Goal: Book appointment/travel/reservation

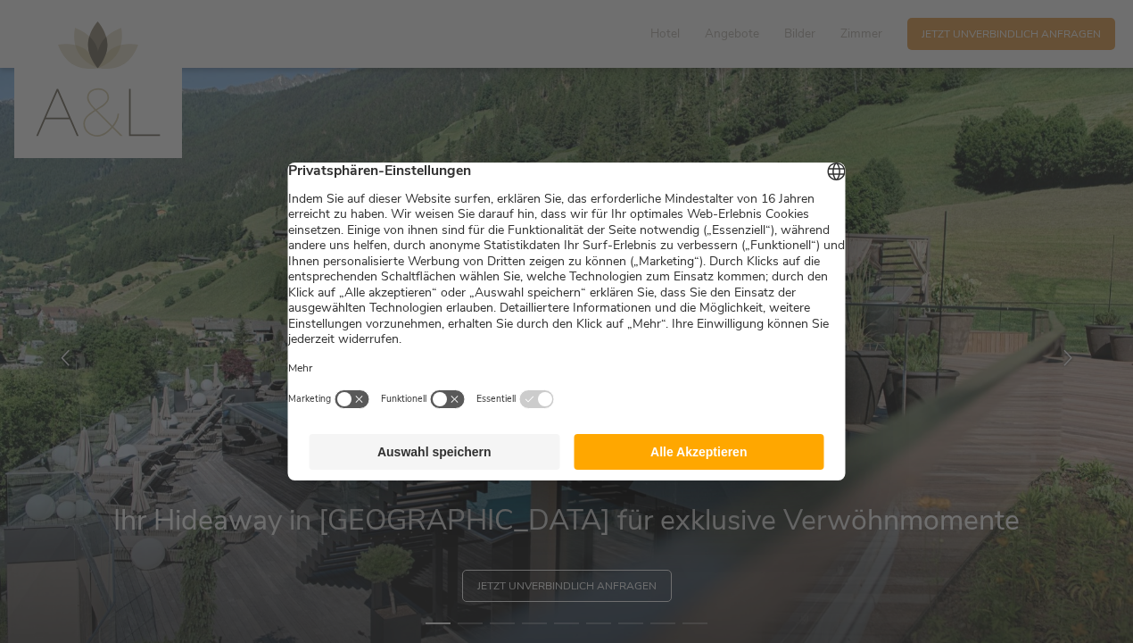
click at [514, 461] on button "Auswahl speichern" at bounding box center [435, 452] width 251 height 36
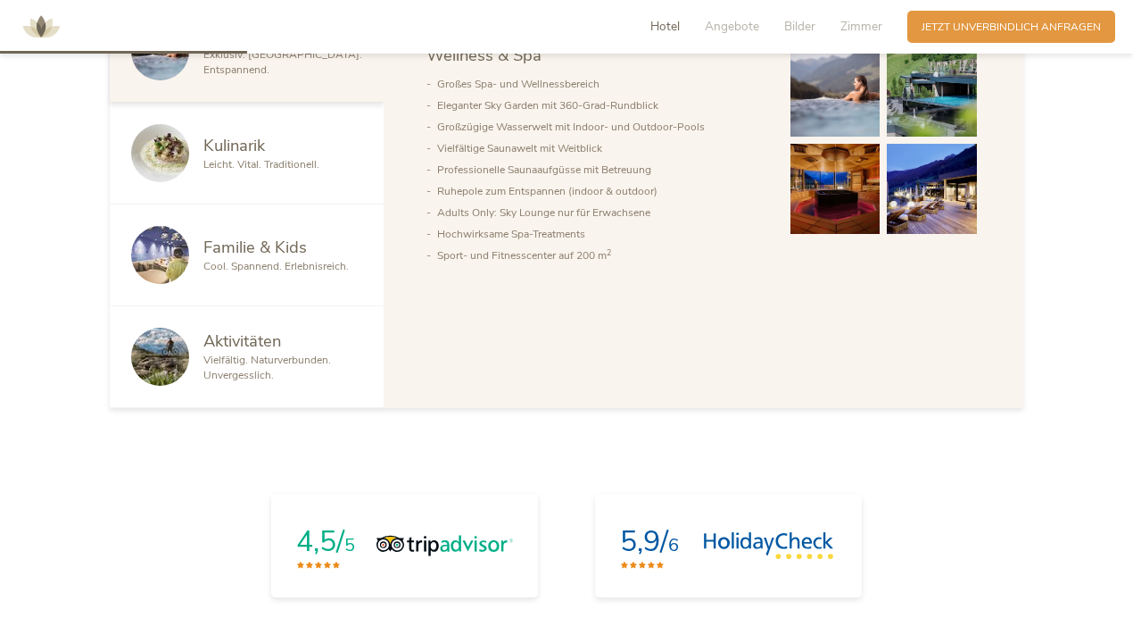
scroll to position [969, 0]
click at [802, 25] on span "Bilder" at bounding box center [800, 26] width 31 height 17
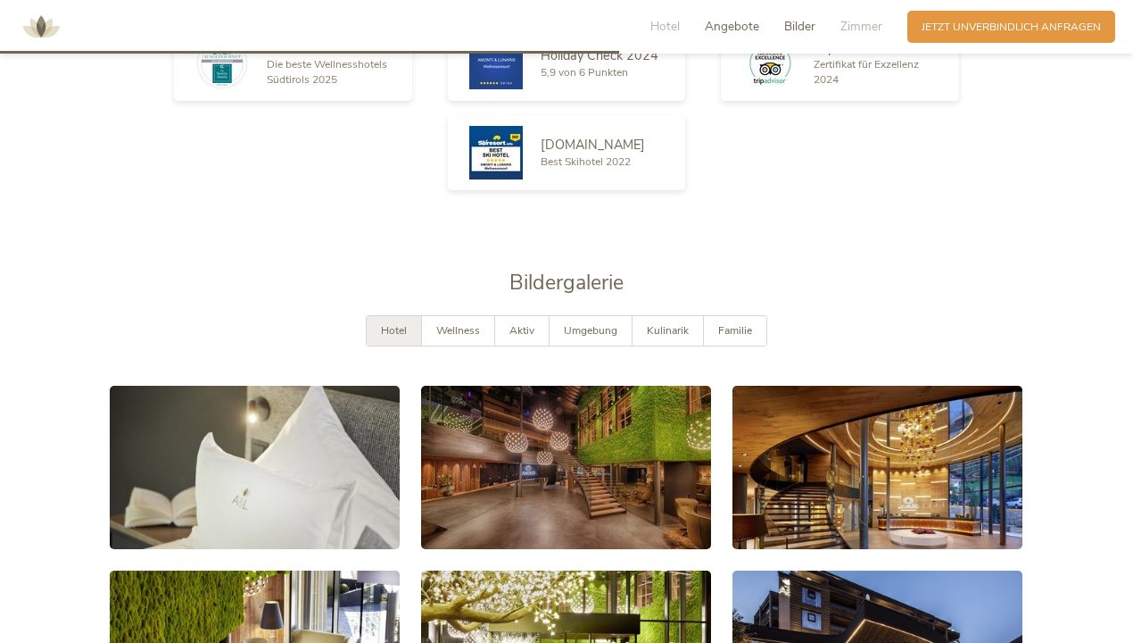
scroll to position [2653, 0]
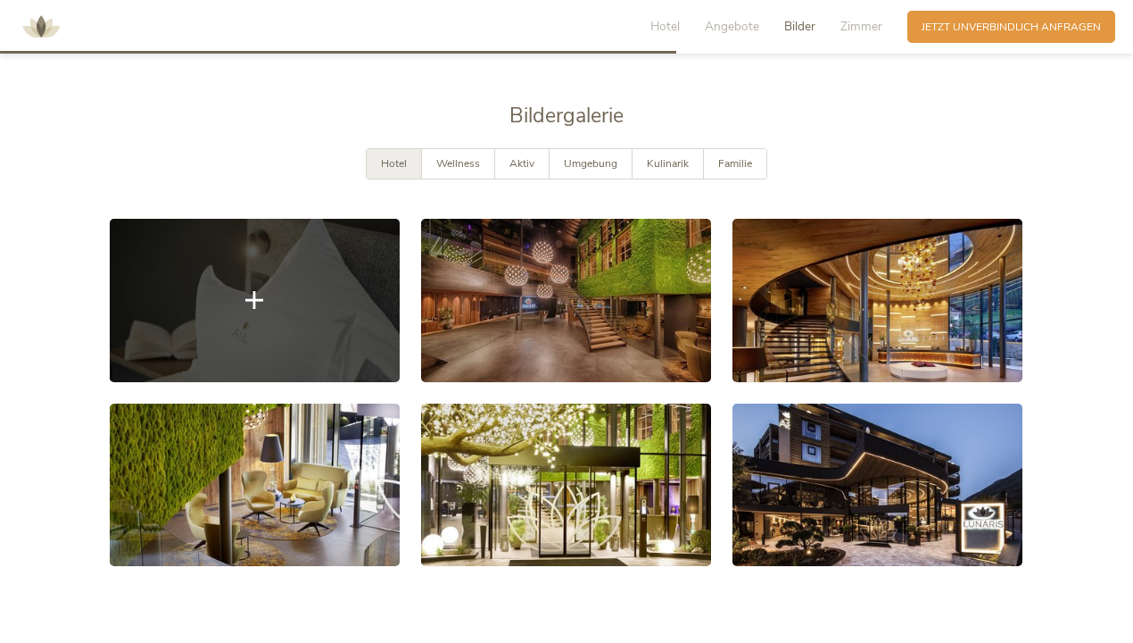
click at [343, 270] on link at bounding box center [255, 300] width 290 height 163
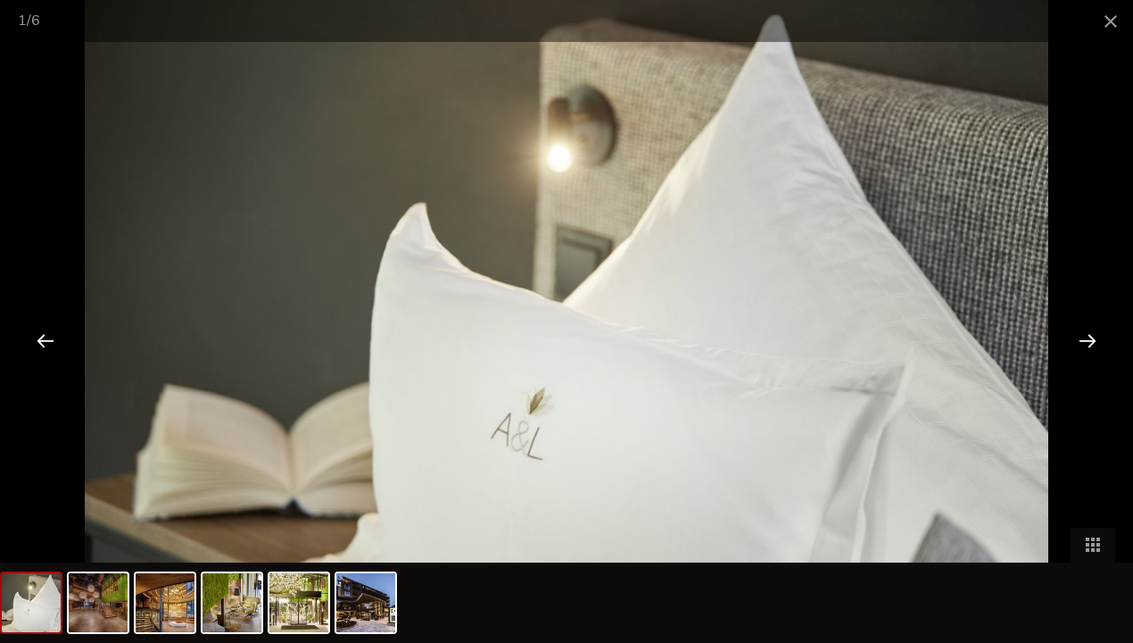
click at [1085, 337] on div at bounding box center [1087, 339] width 55 height 55
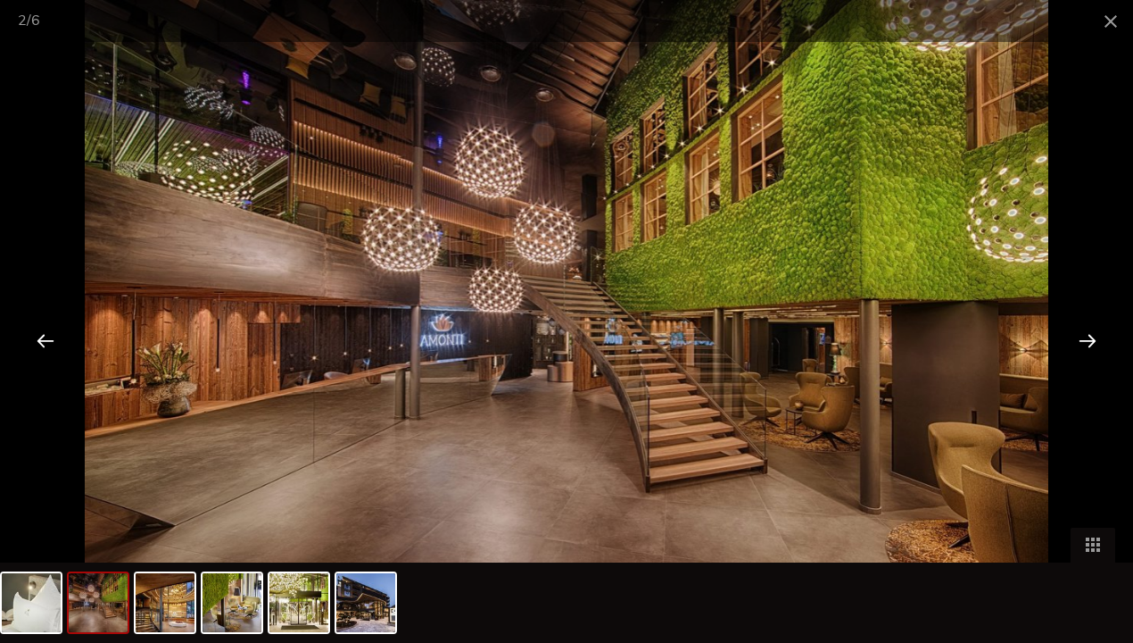
click at [1085, 337] on div at bounding box center [1087, 339] width 55 height 55
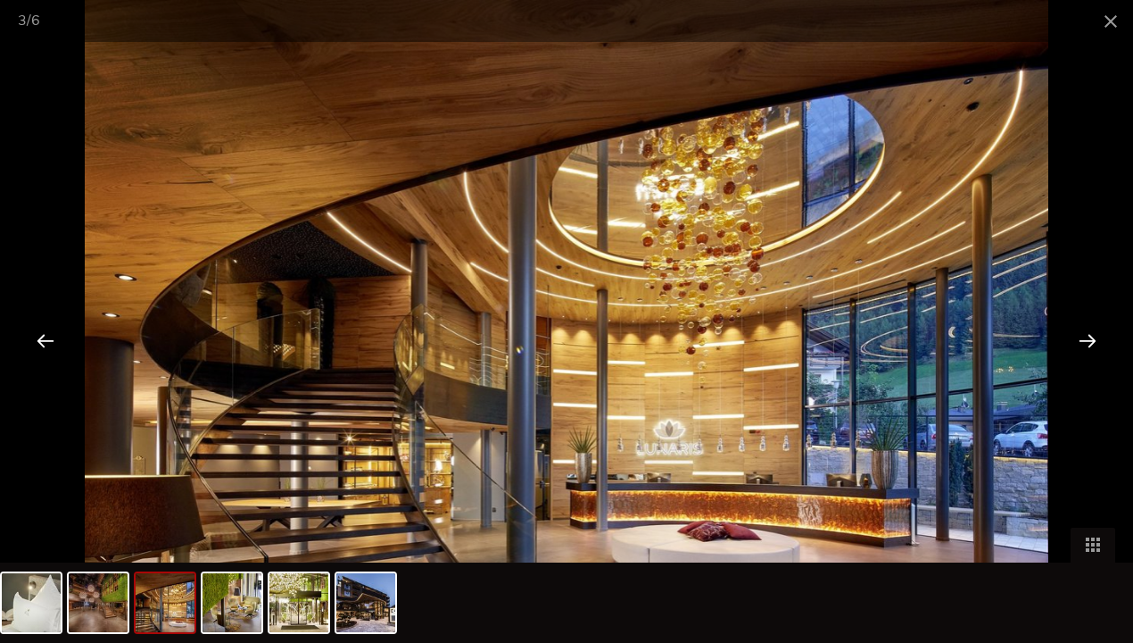
click at [1085, 337] on div at bounding box center [1087, 339] width 55 height 55
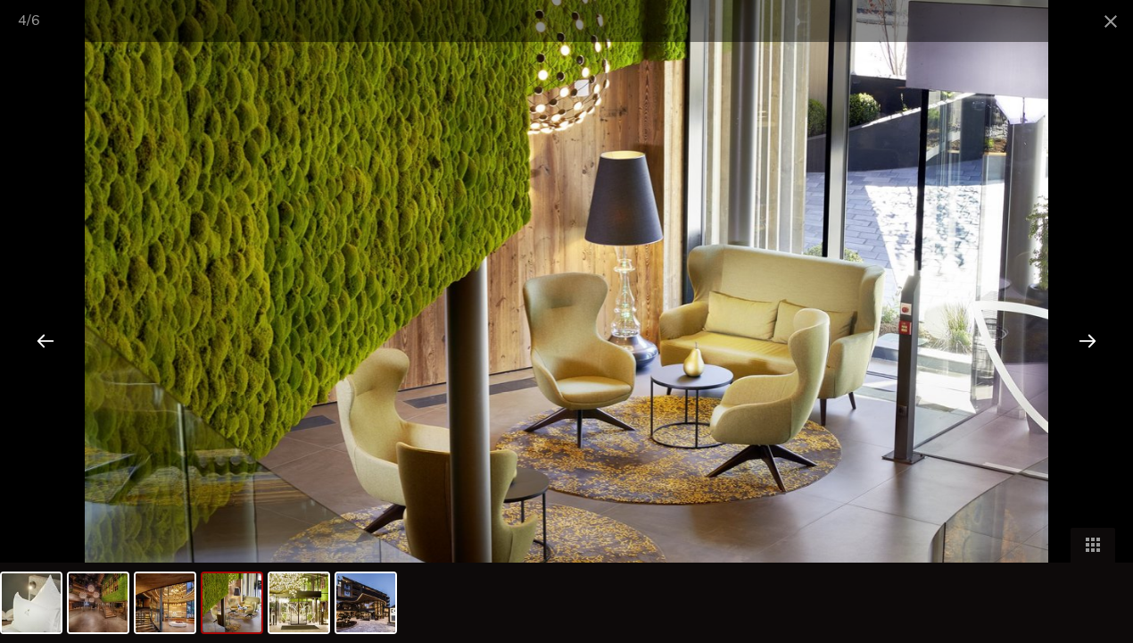
click at [1085, 337] on div at bounding box center [1087, 339] width 55 height 55
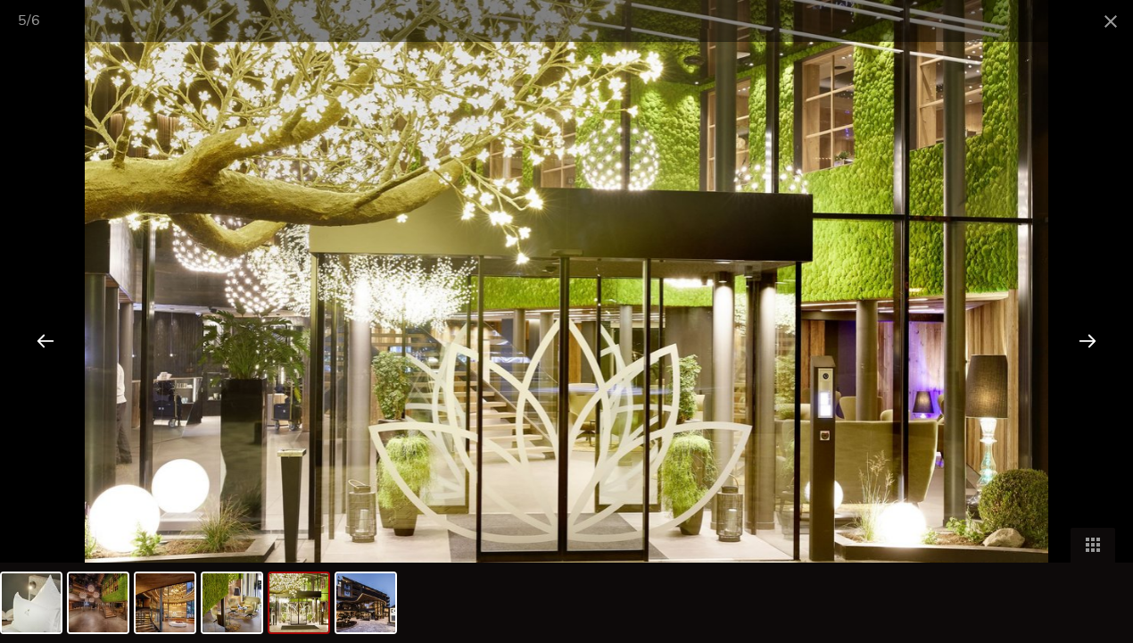
click at [1085, 337] on div at bounding box center [1087, 339] width 55 height 55
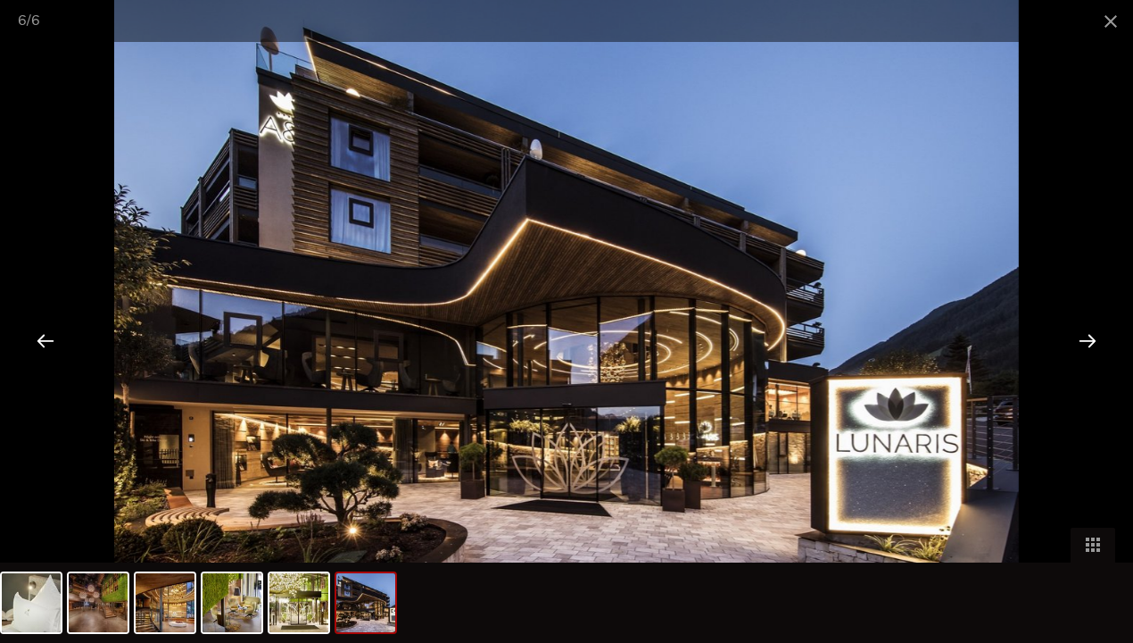
click at [1085, 337] on div at bounding box center [1087, 339] width 55 height 55
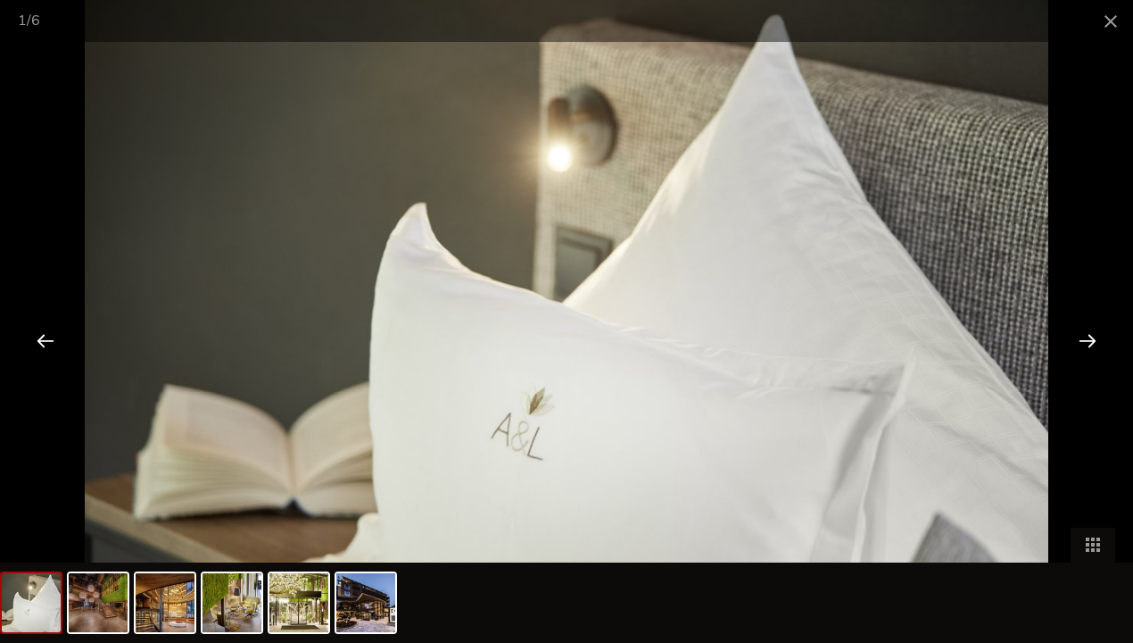
click at [1085, 337] on div at bounding box center [1087, 339] width 55 height 55
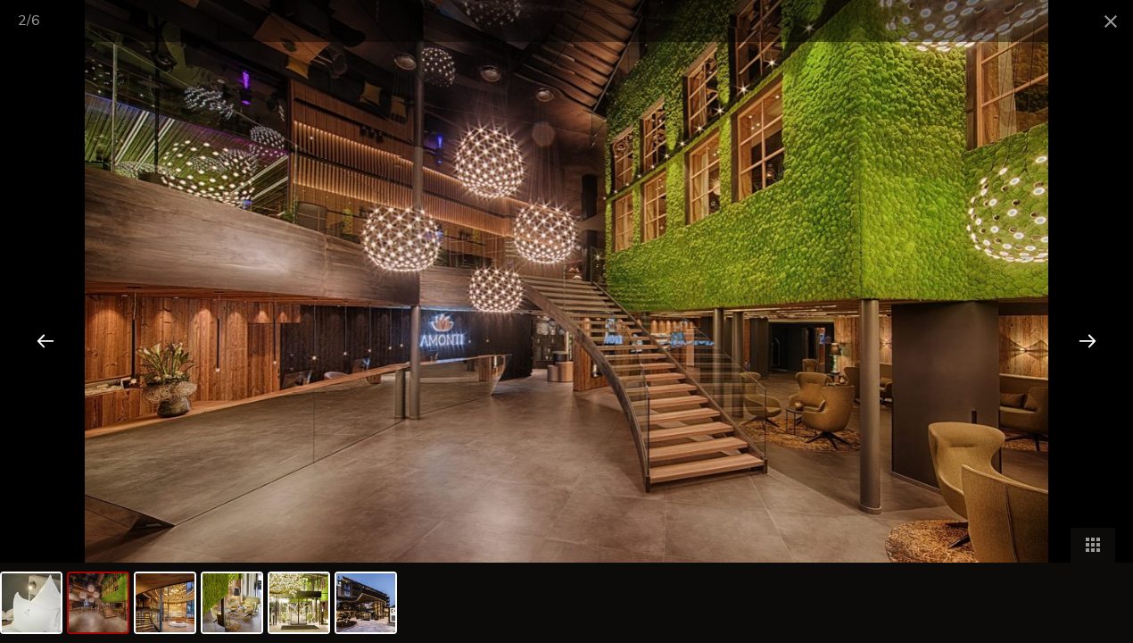
click at [1085, 337] on div at bounding box center [1087, 339] width 55 height 55
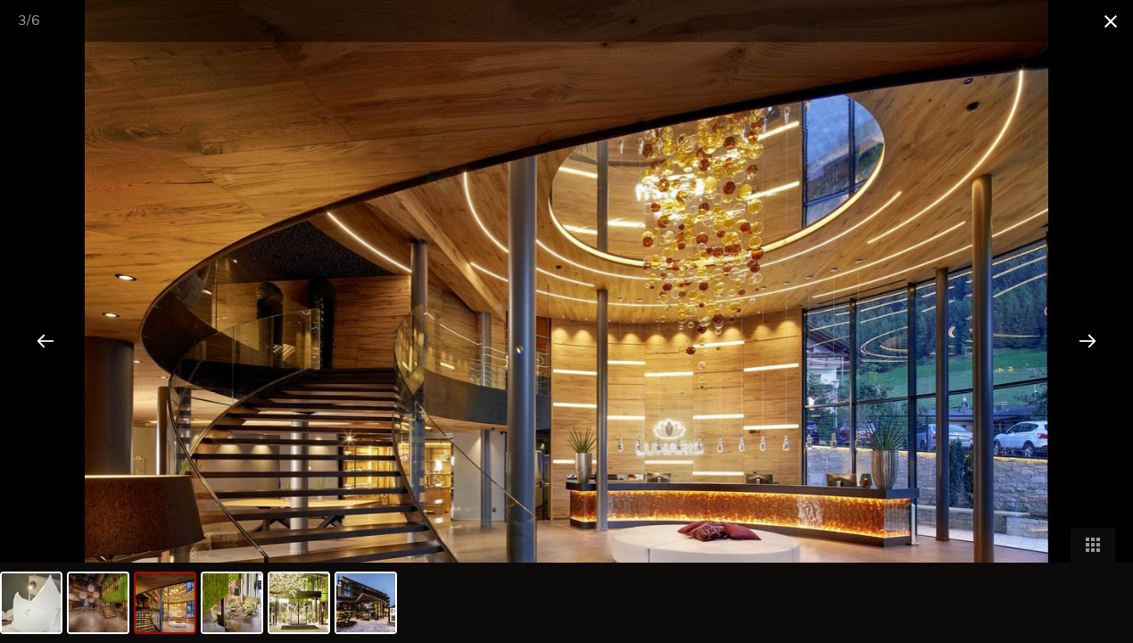
click at [1105, 25] on span at bounding box center [1111, 21] width 45 height 42
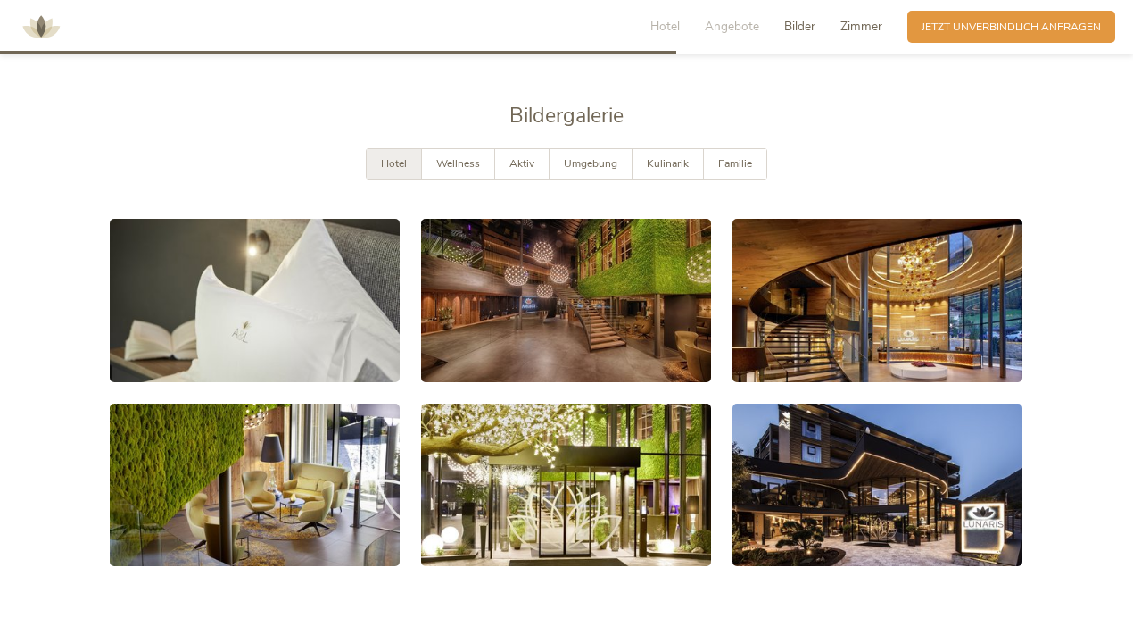
click at [863, 24] on span "Zimmer" at bounding box center [862, 26] width 42 height 17
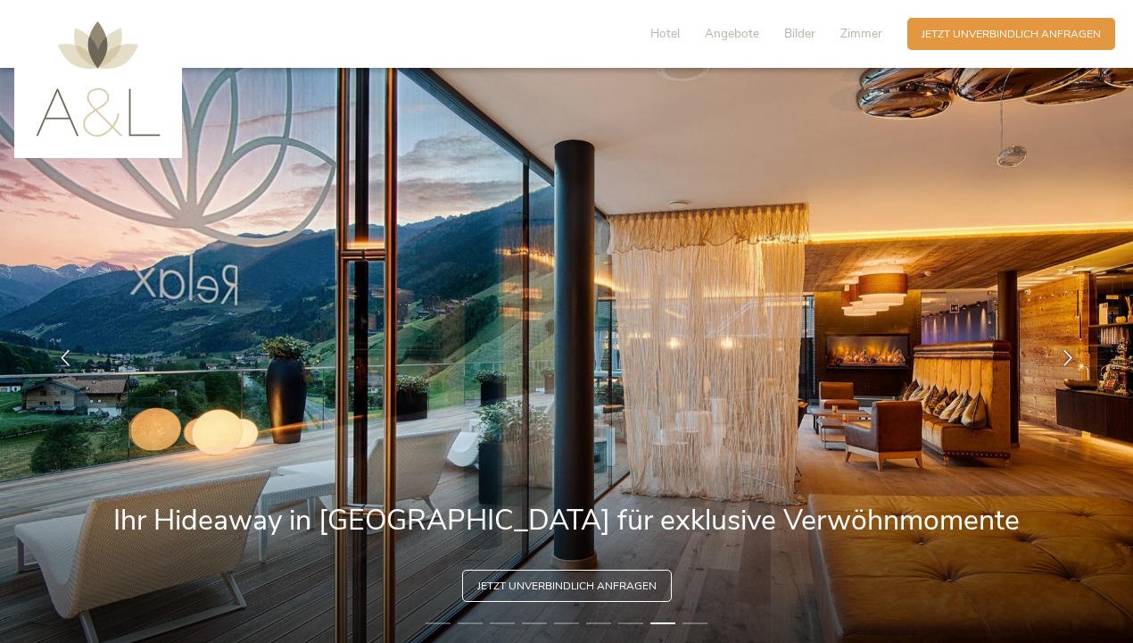
scroll to position [0, 0]
click at [740, 40] on span "Angebote" at bounding box center [732, 33] width 54 height 17
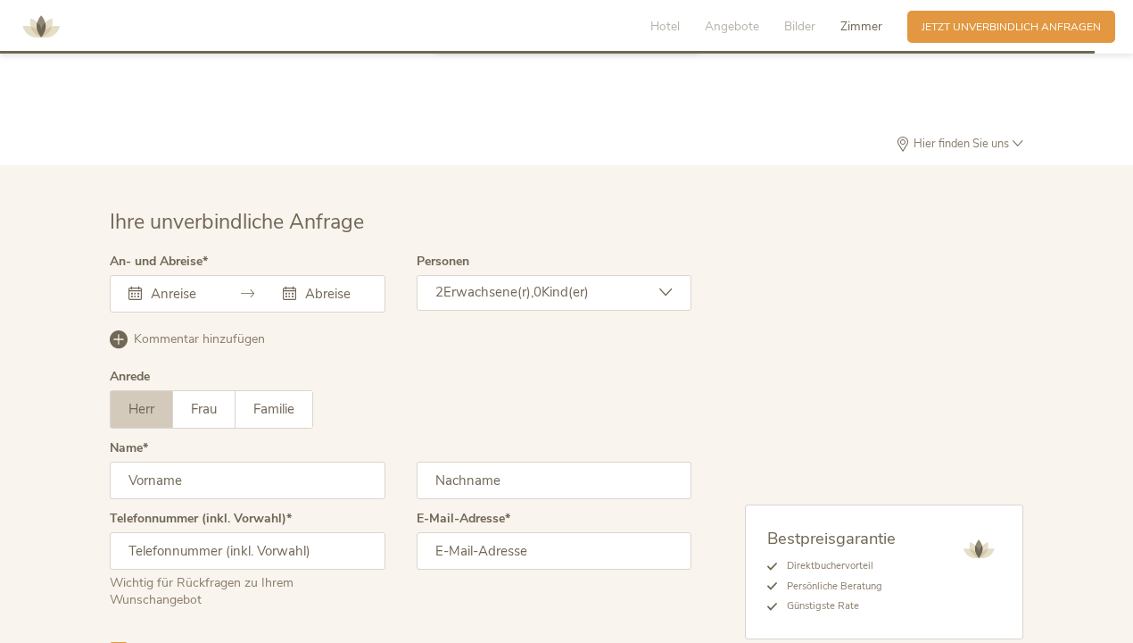
scroll to position [4294, 0]
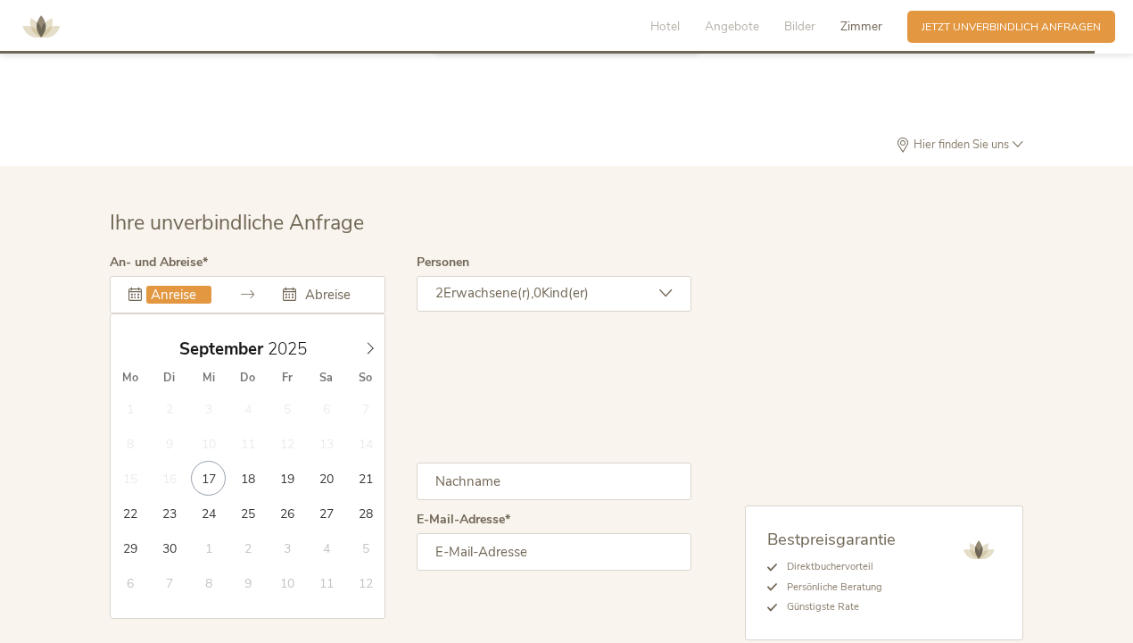
click at [196, 286] on input "text" at bounding box center [178, 295] width 65 height 18
click at [369, 342] on icon at bounding box center [370, 348] width 12 height 12
click at [370, 342] on icon at bounding box center [370, 348] width 12 height 12
type input "[DATE]"
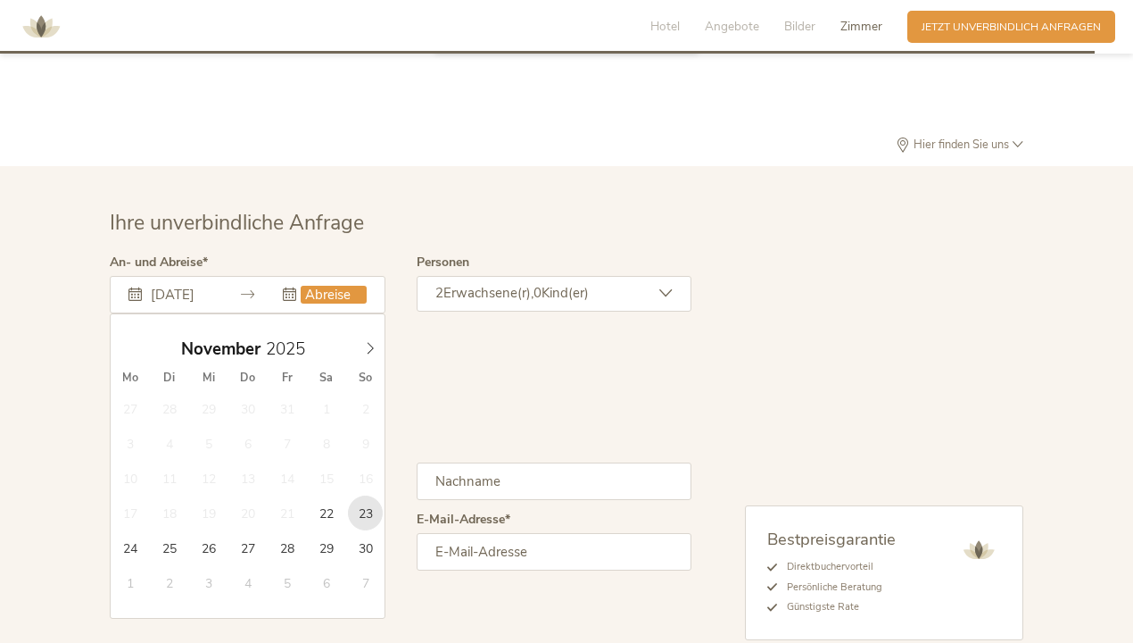
type input "[DATE]"
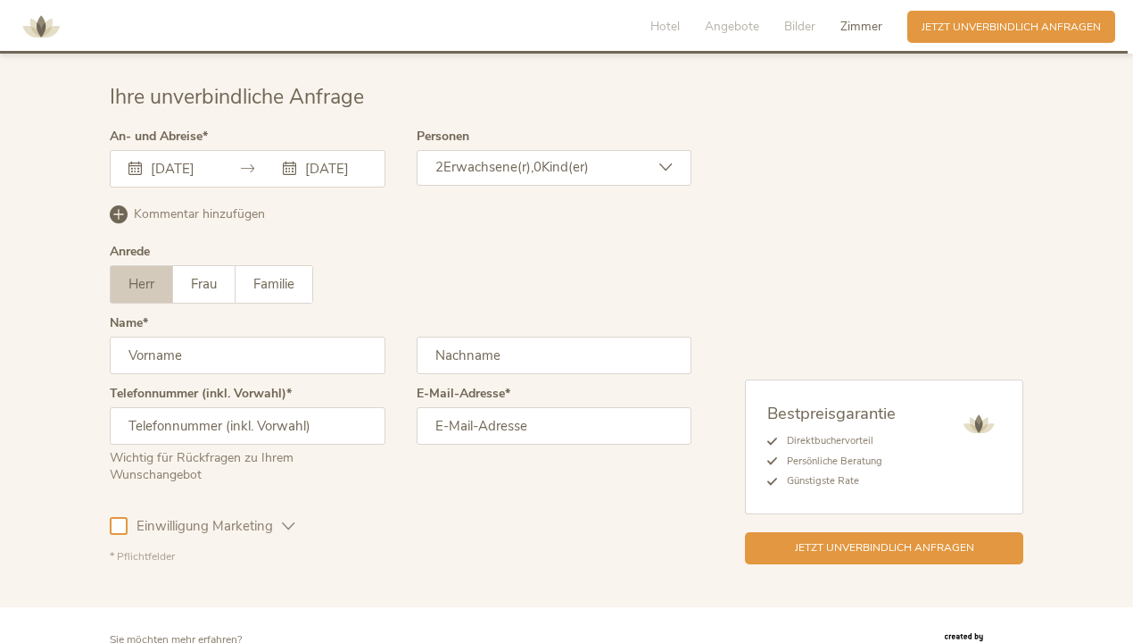
scroll to position [4423, 0]
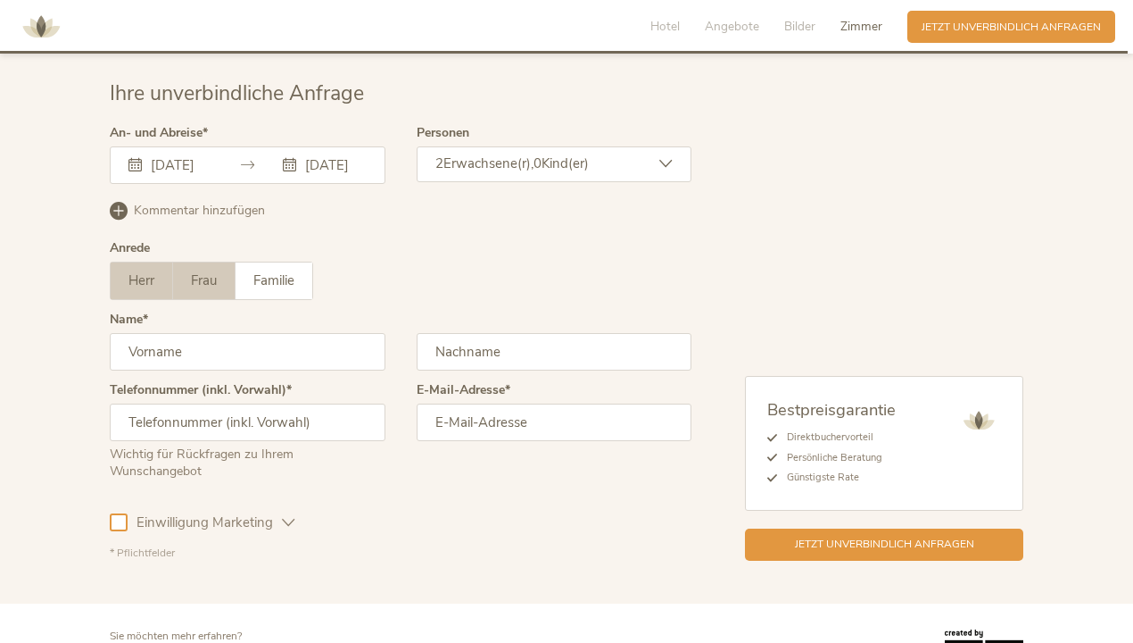
click at [210, 262] on label "Frau" at bounding box center [204, 280] width 62 height 37
type input "[PERSON_NAME]"
type input "Baldoni"
type input "00436642039040"
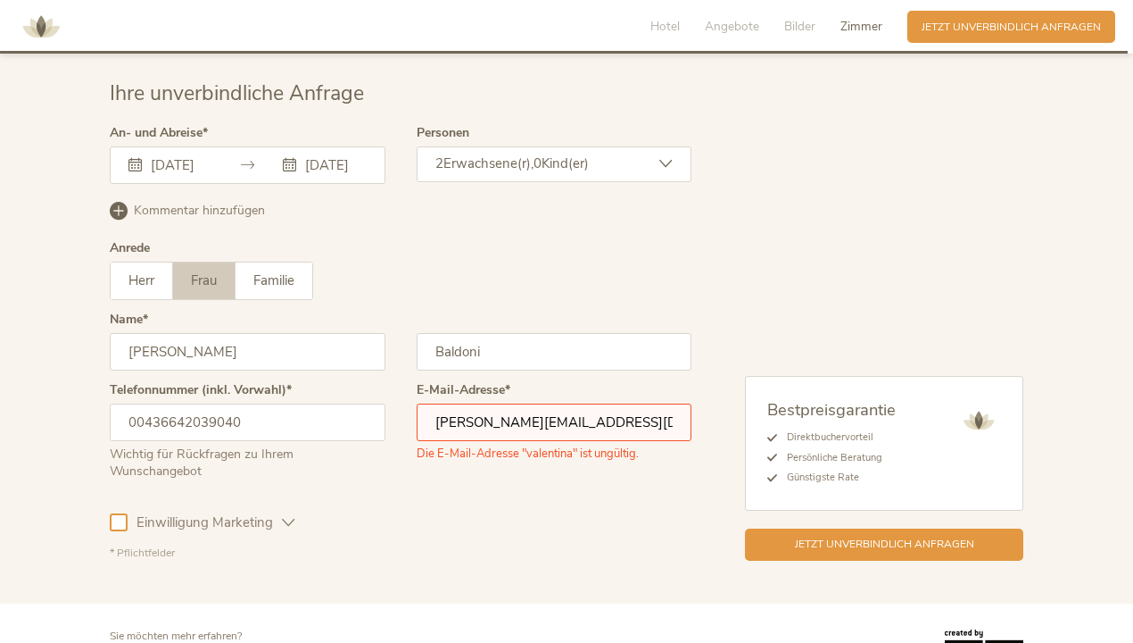
type input "[PERSON_NAME][EMAIL_ADDRESS][DOMAIN_NAME]"
click at [474, 522] on div "Ihre unverbindliche Anfrage An- und Abreise [DATE] [DATE] [DATE] Mo Di Mi Do Fr…" at bounding box center [566, 320] width 1133 height 566
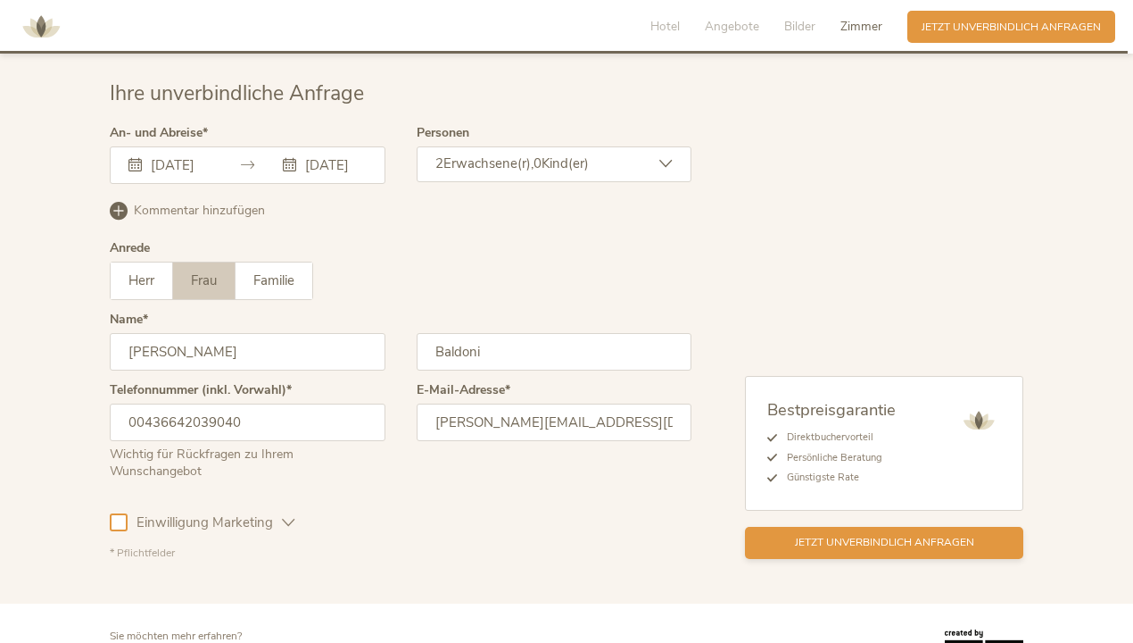
click at [799, 535] on span "Jetzt unverbindlich anfragen" at bounding box center [884, 542] width 179 height 15
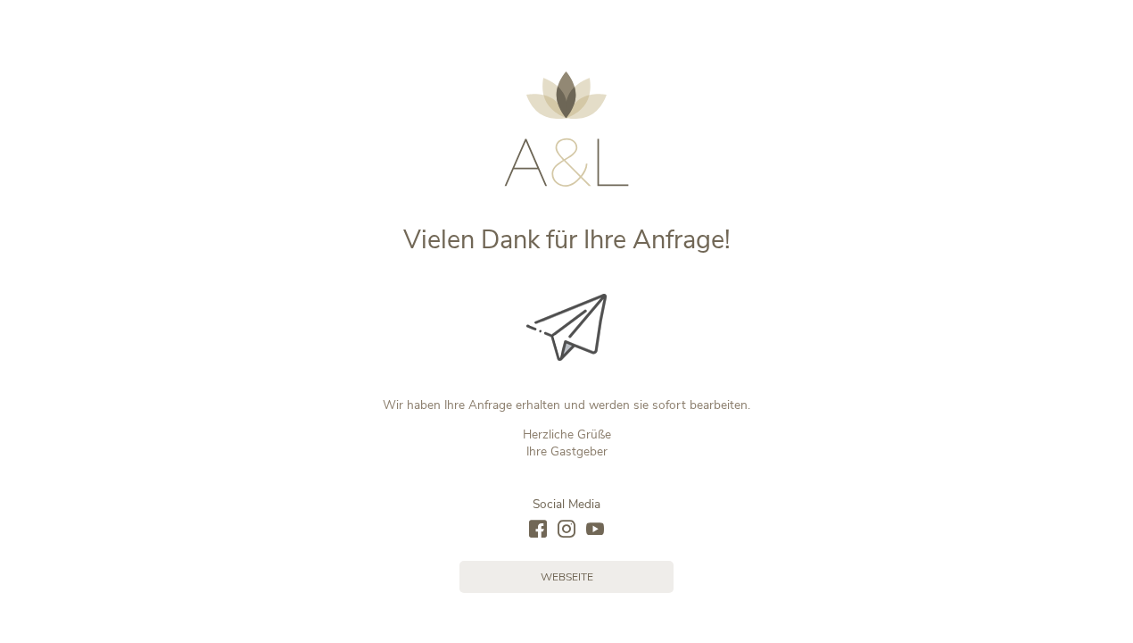
click at [588, 603] on div "Vielen Dank für Ihre Anfrage! Wir haben Ihre Anfrage erhalten und werden sie so…" at bounding box center [566, 364] width 1133 height 728
click at [581, 574] on span "Webseite" at bounding box center [567, 575] width 53 height 15
